Goal: Task Accomplishment & Management: Use online tool/utility

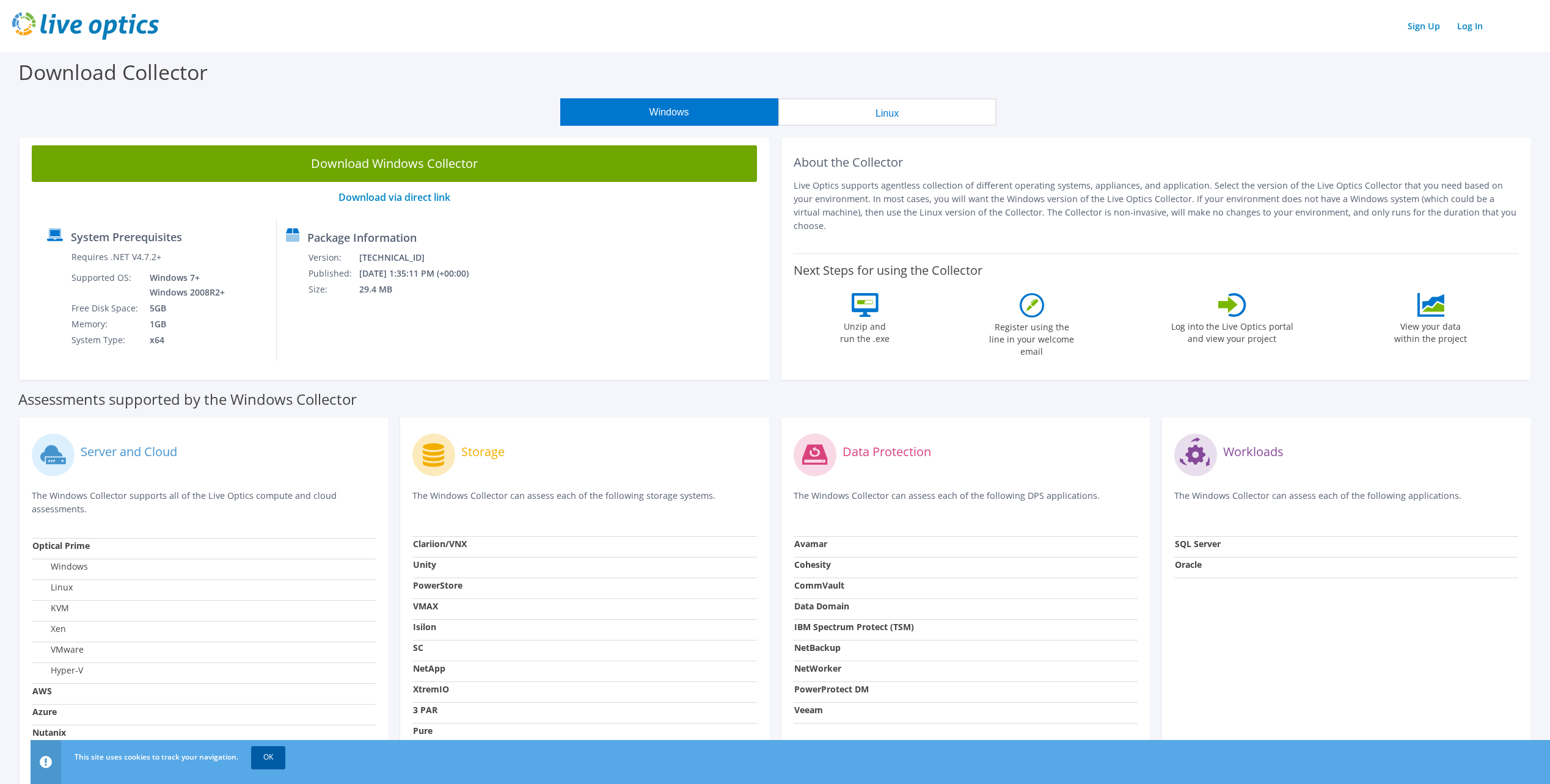
click at [277, 757] on link "OK" at bounding box center [268, 757] width 35 height 22
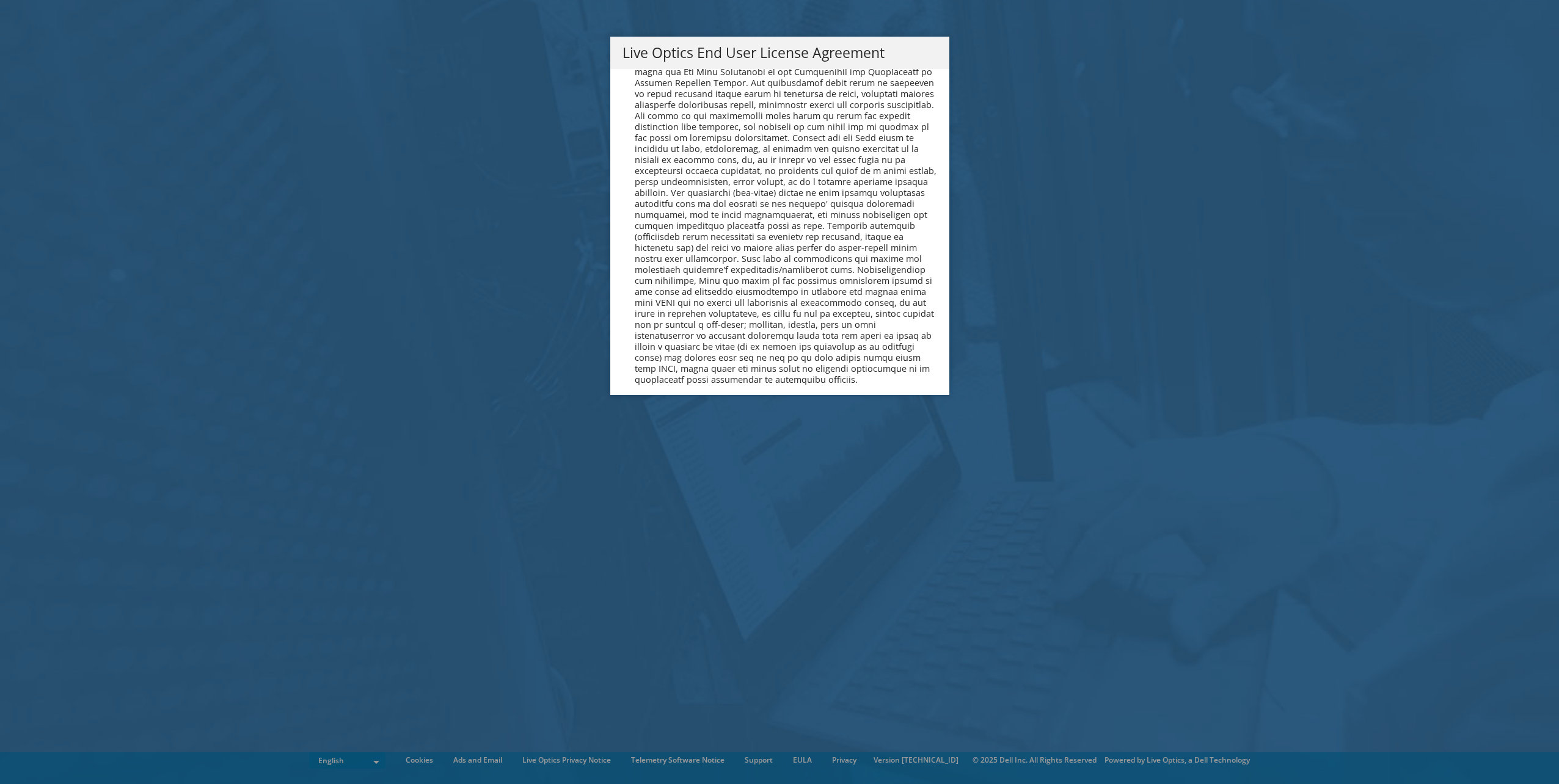
scroll to position [4618, 0]
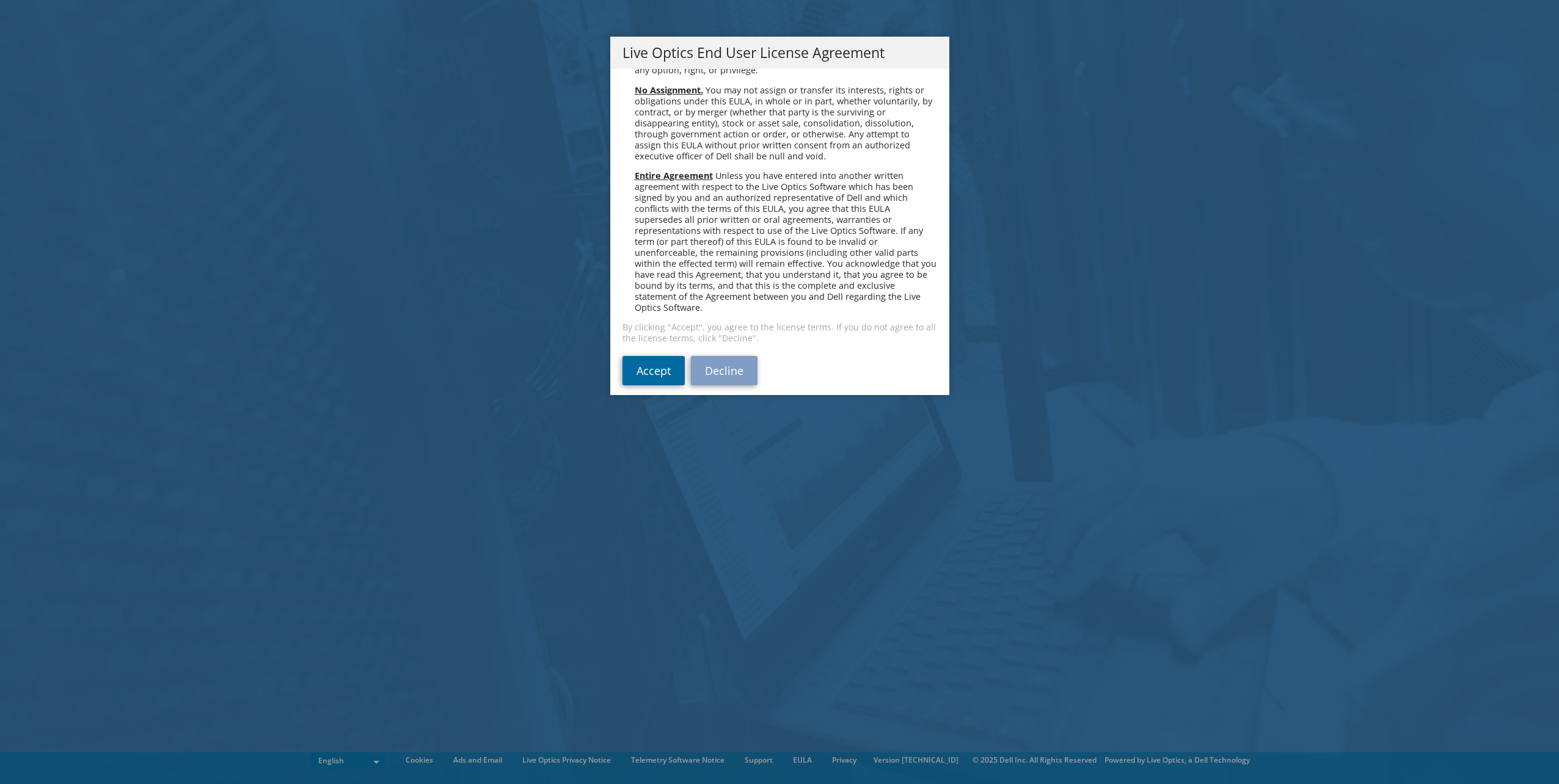
click at [642, 359] on link "Accept" at bounding box center [653, 370] width 63 height 29
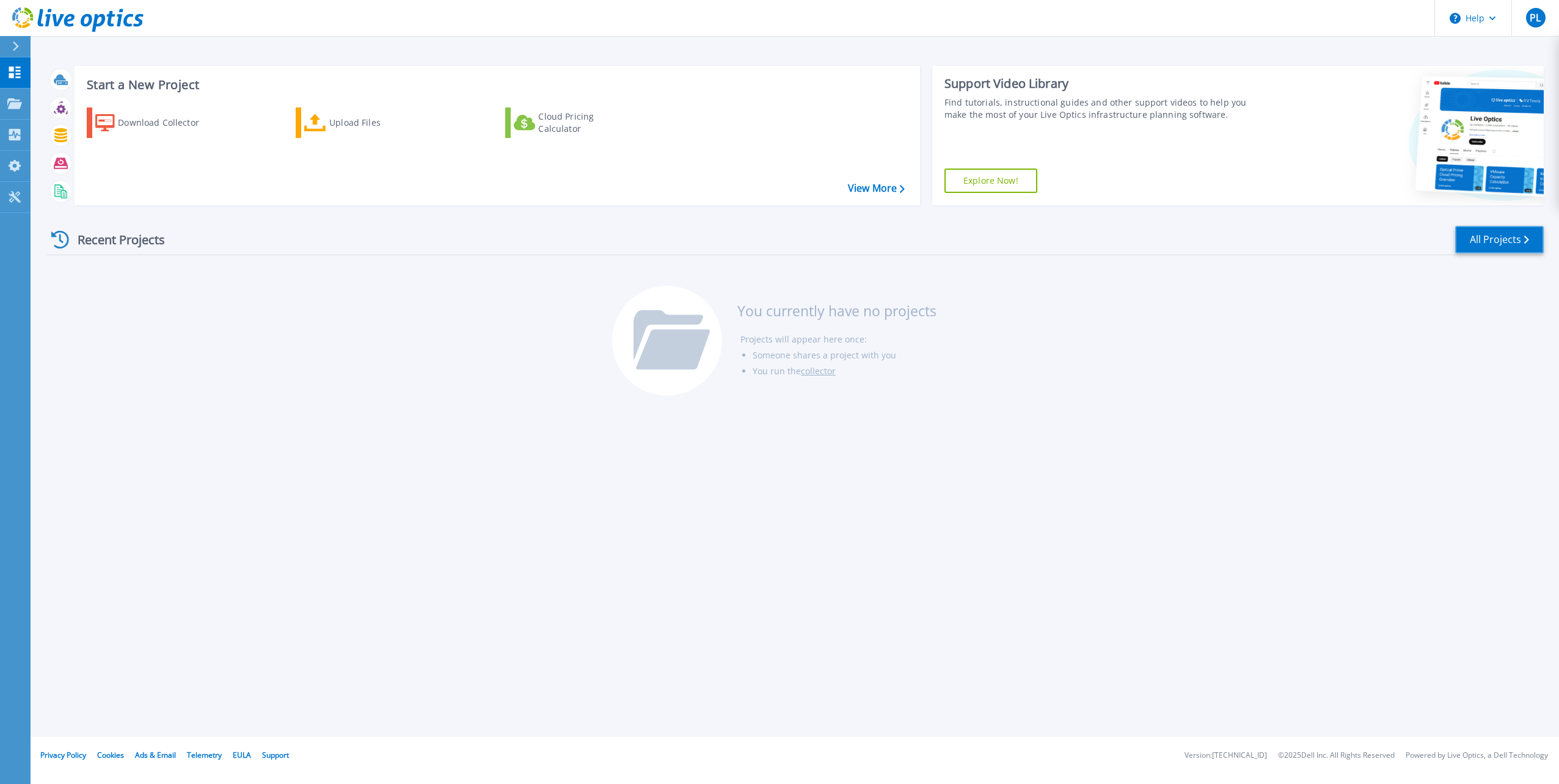
click at [1498, 243] on link "All Projects" at bounding box center [1499, 239] width 88 height 27
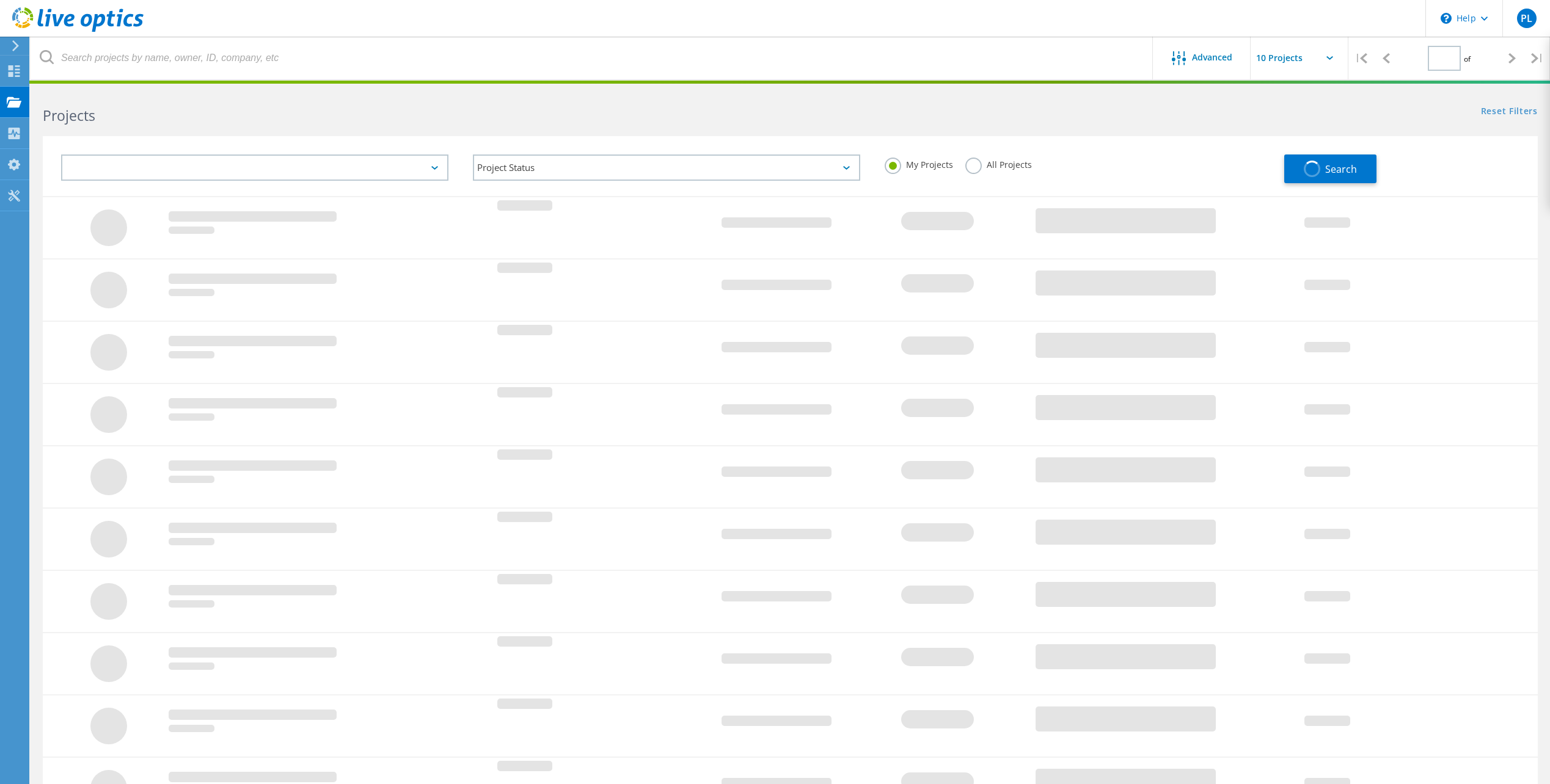
type input "1"
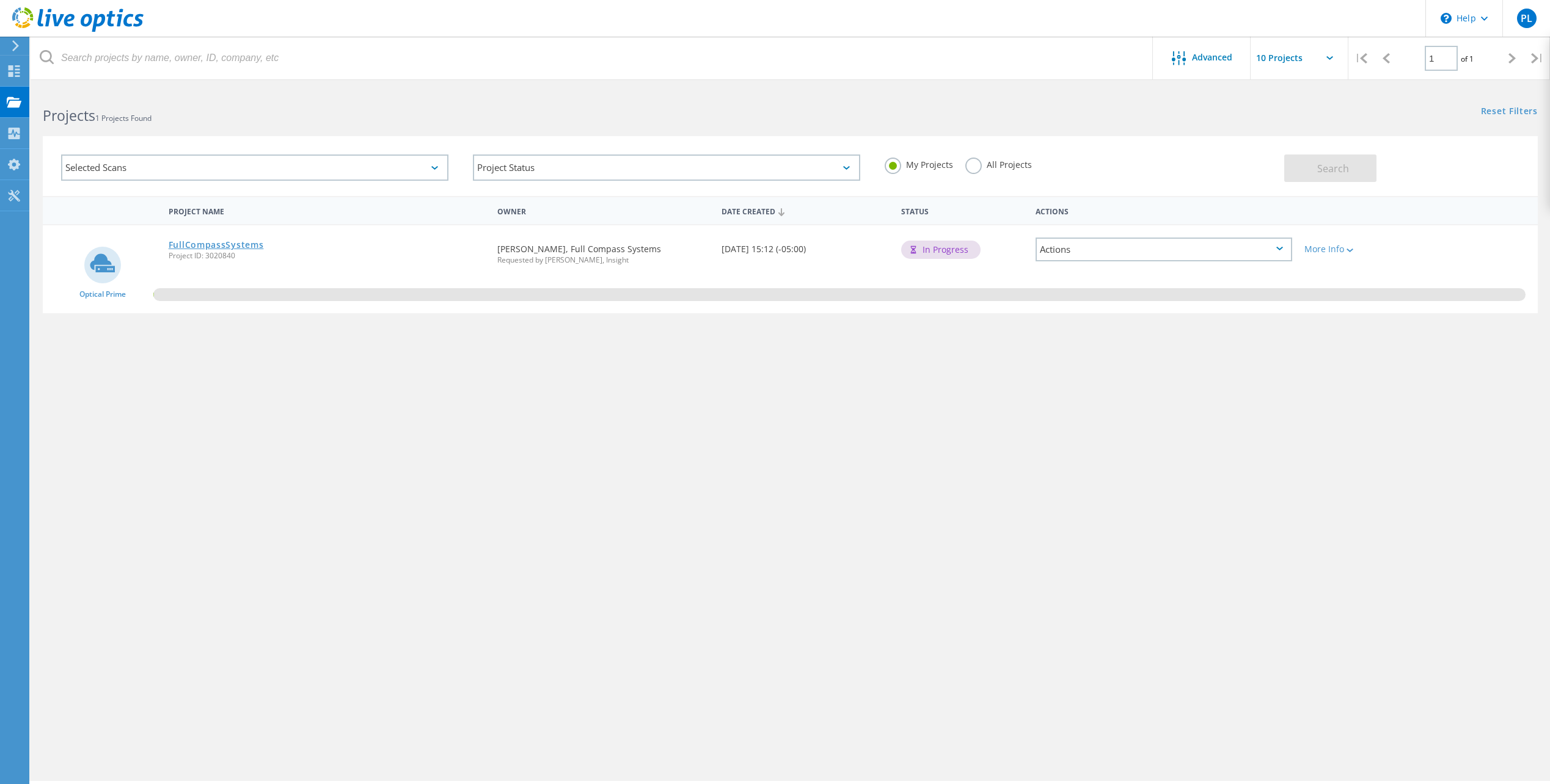
click at [228, 247] on link "FullCompassSystems" at bounding box center [216, 245] width 96 height 9
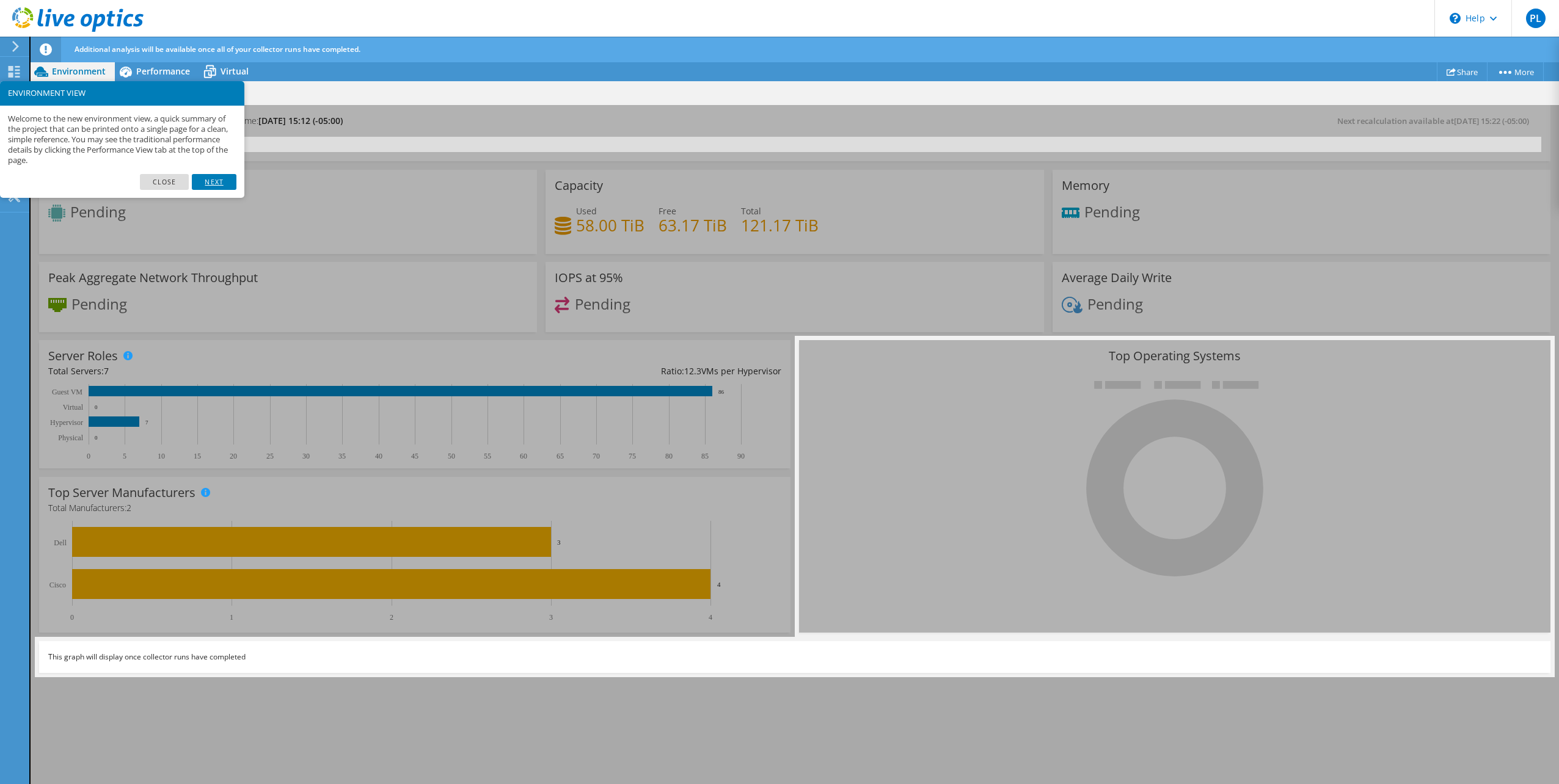
click at [223, 183] on link "Next" at bounding box center [213, 182] width 44 height 16
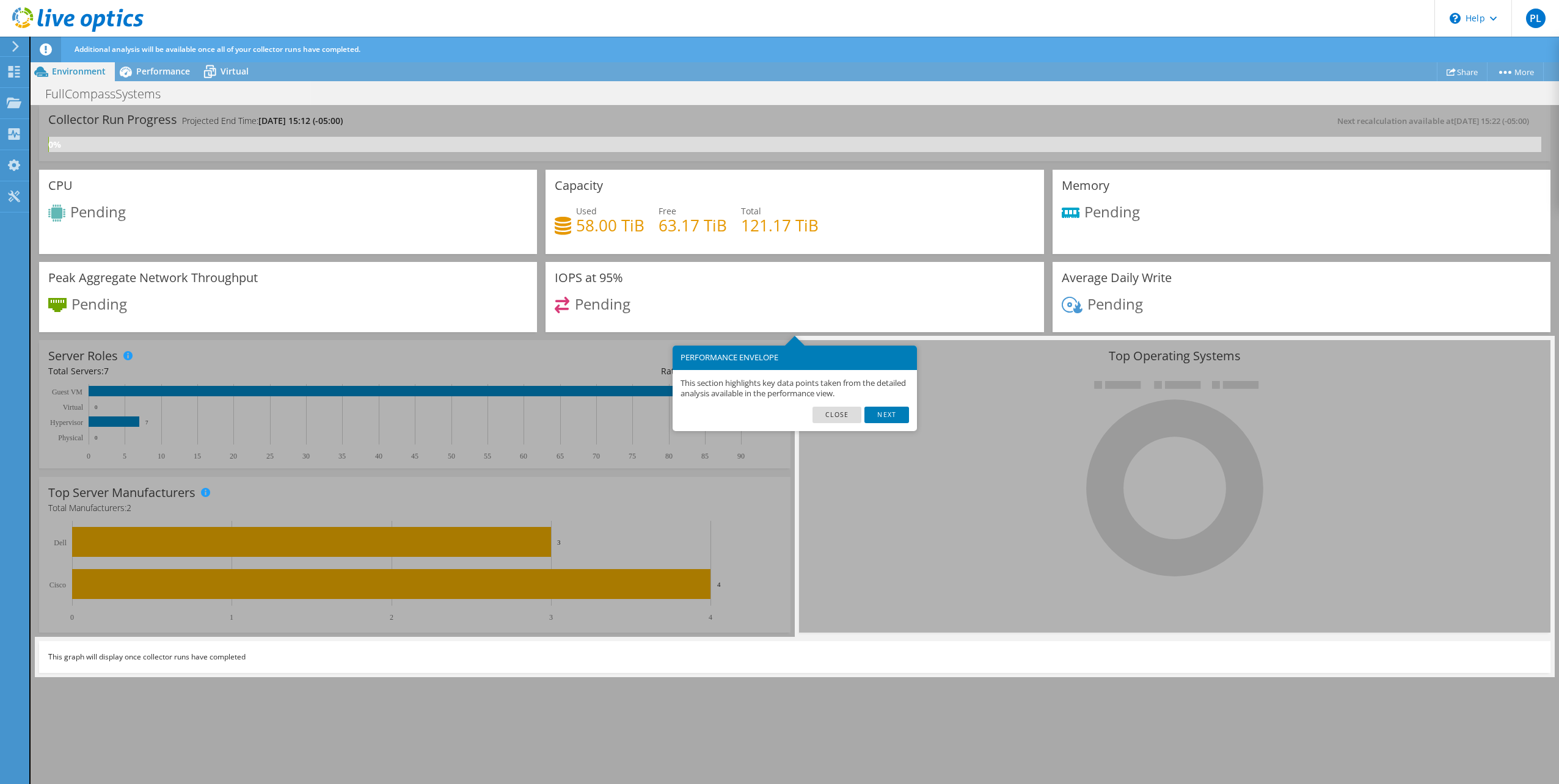
scroll to position [25, 0]
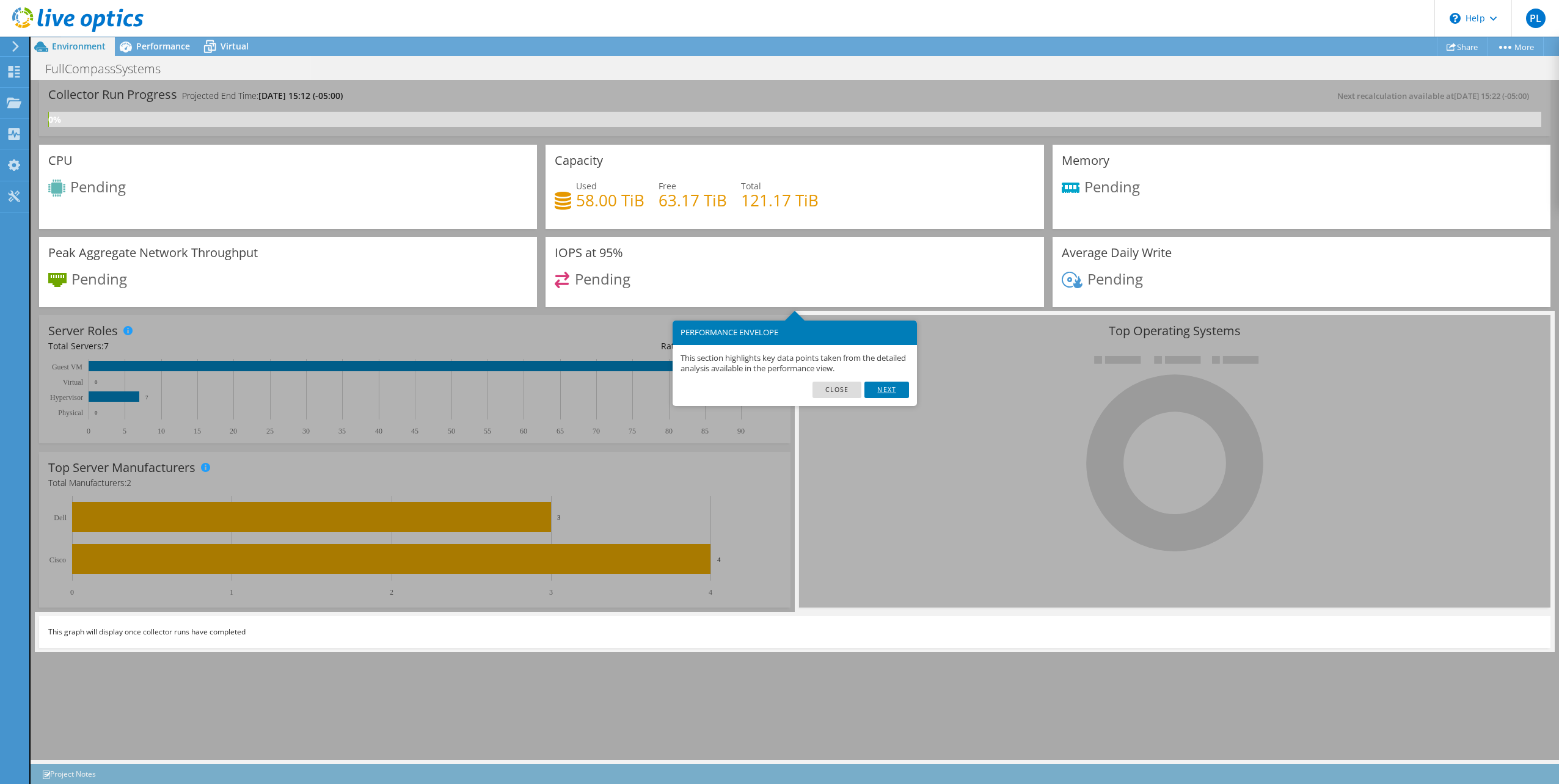
click at [893, 392] on link "Next" at bounding box center [886, 389] width 44 height 16
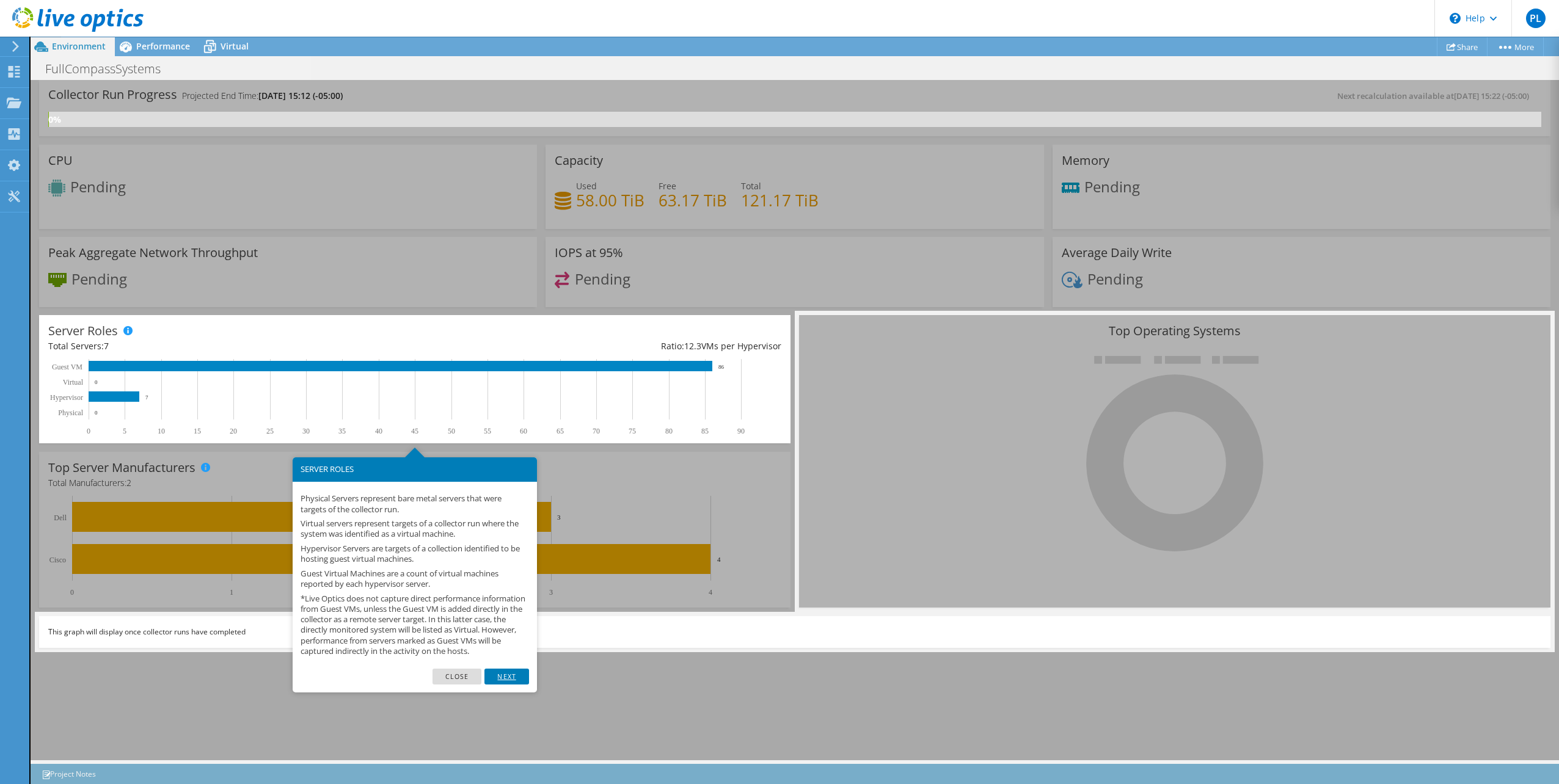
click at [513, 685] on link "Next" at bounding box center [506, 677] width 44 height 16
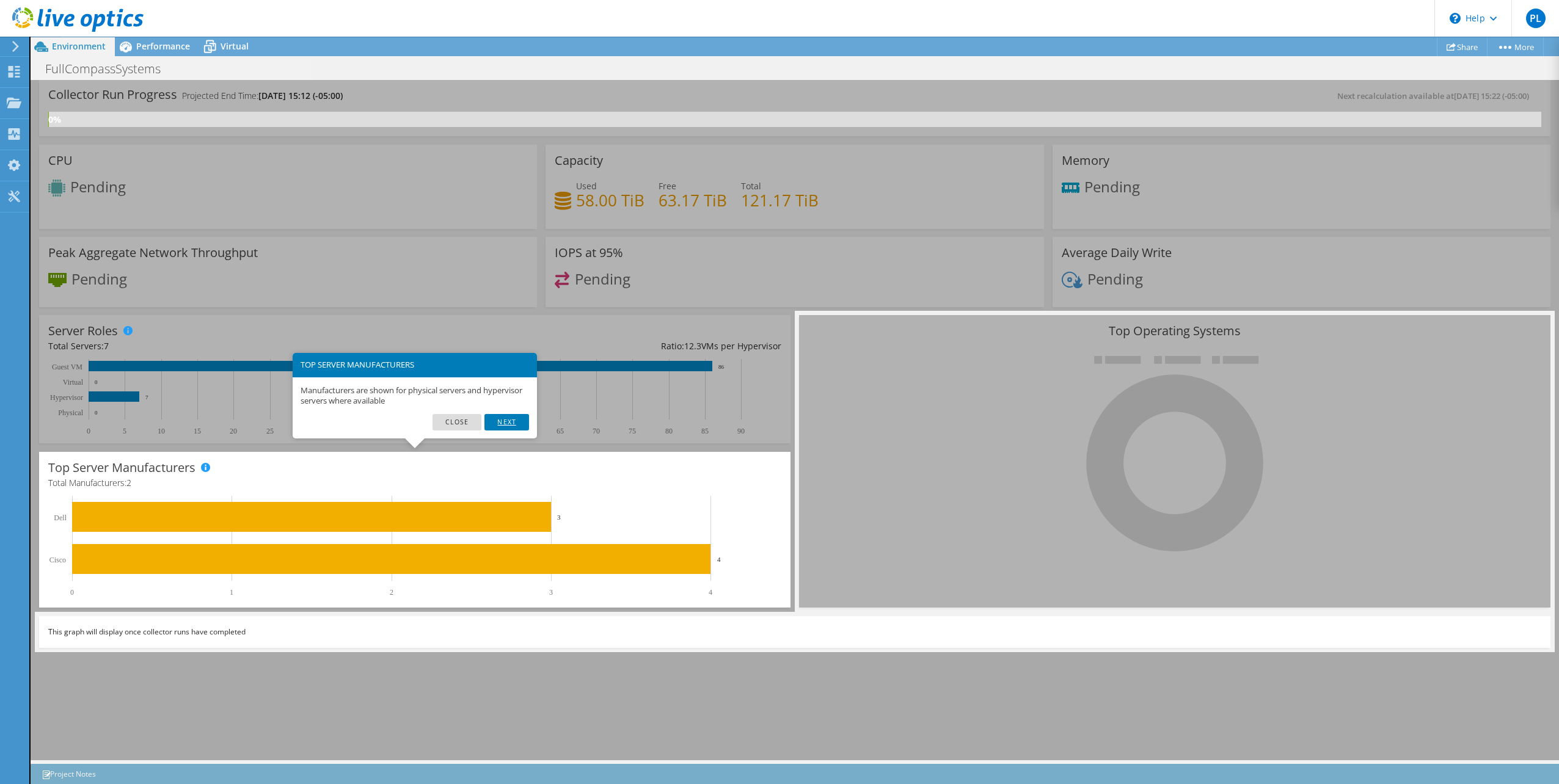
click at [510, 418] on link "Next" at bounding box center [506, 422] width 44 height 16
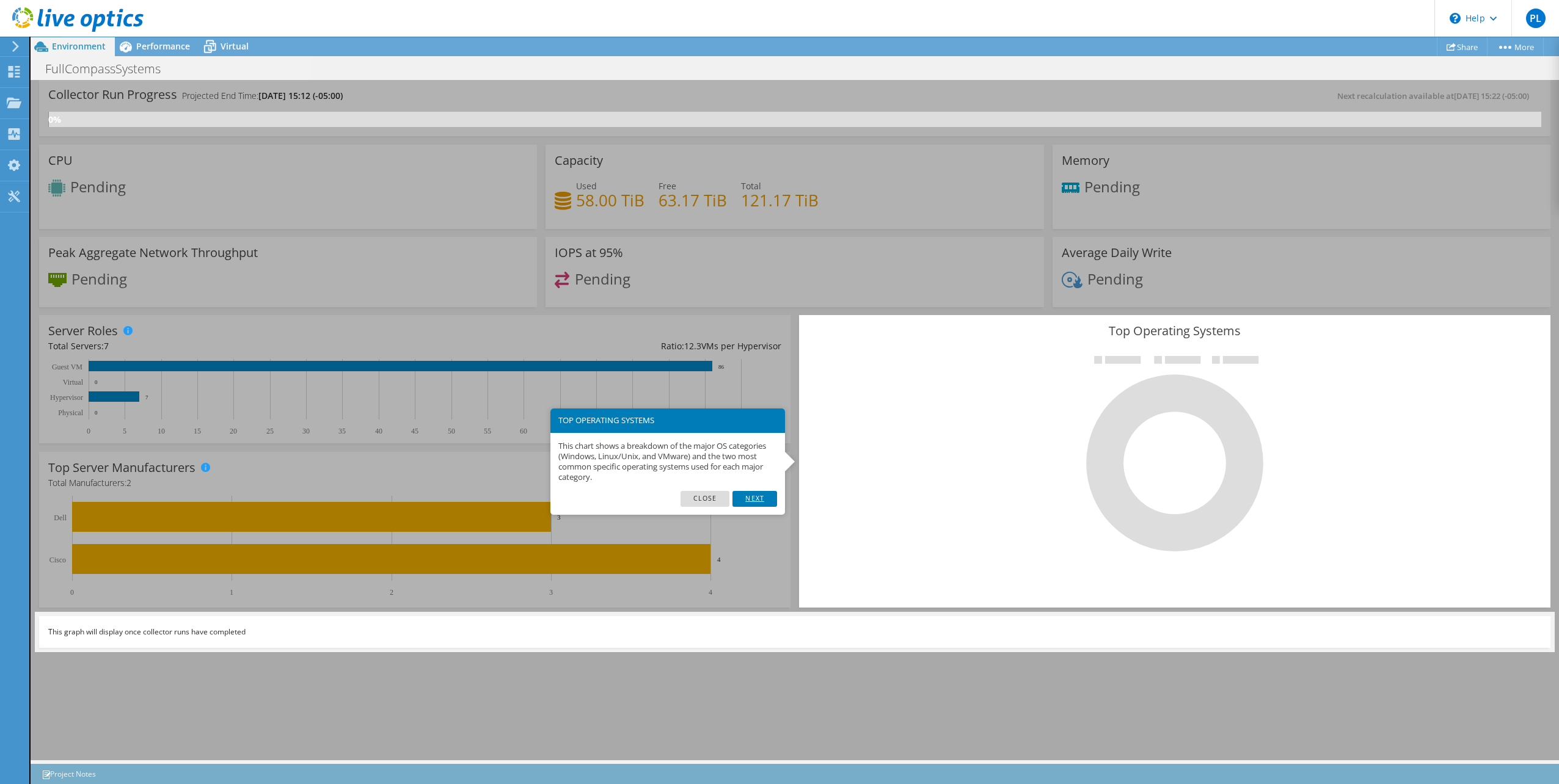
click at [758, 497] on link "Next" at bounding box center [754, 499] width 44 height 16
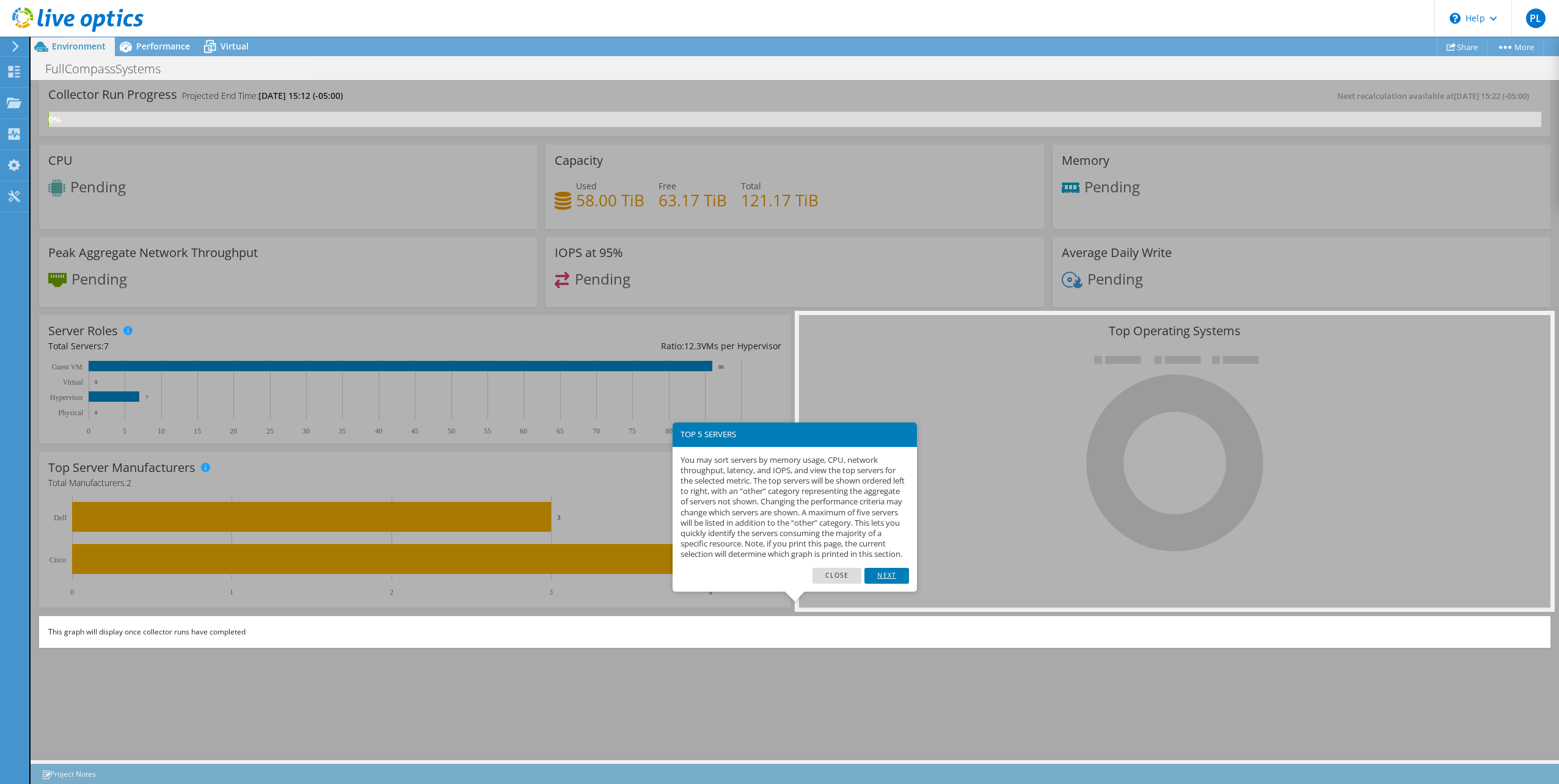
click at [893, 584] on link "Next" at bounding box center [886, 576] width 44 height 16
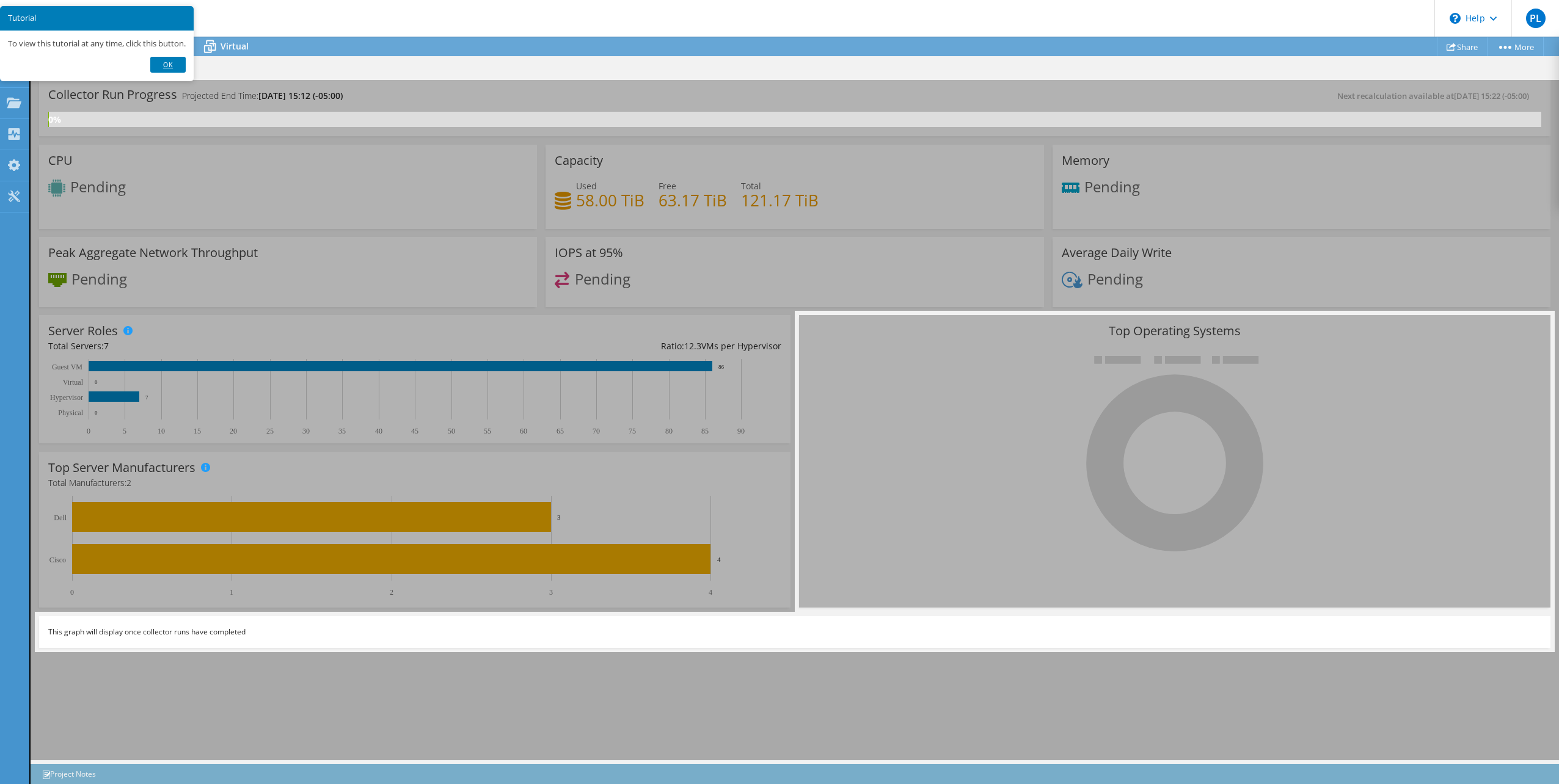
click at [180, 68] on link "Ok" at bounding box center [167, 65] width 35 height 16
